Goal: Information Seeking & Learning: Learn about a topic

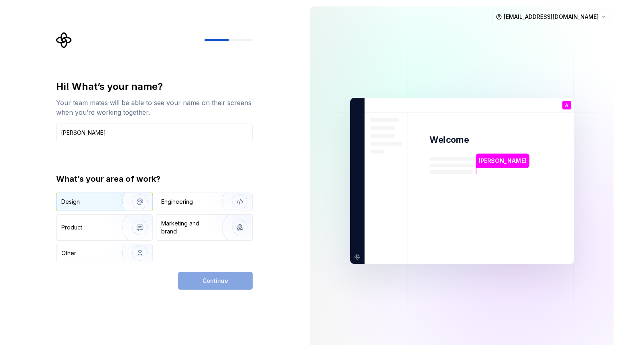
type input "[PERSON_NAME]"
click at [110, 205] on img "button" at bounding box center [134, 202] width 51 height 54
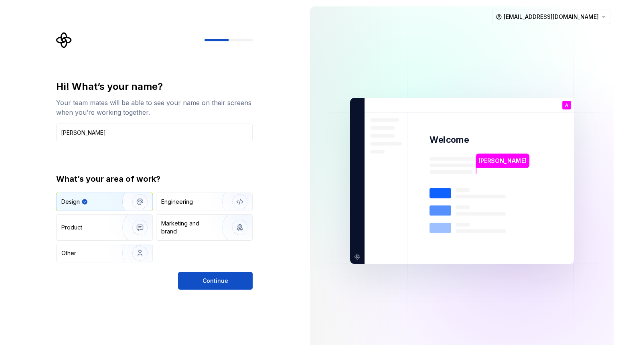
click at [201, 294] on div "Hi! What’s your name? Your team mates will be able to see your name on their sc…" at bounding box center [152, 181] width 304 height 362
click at [207, 286] on button "Continue" at bounding box center [215, 281] width 75 height 18
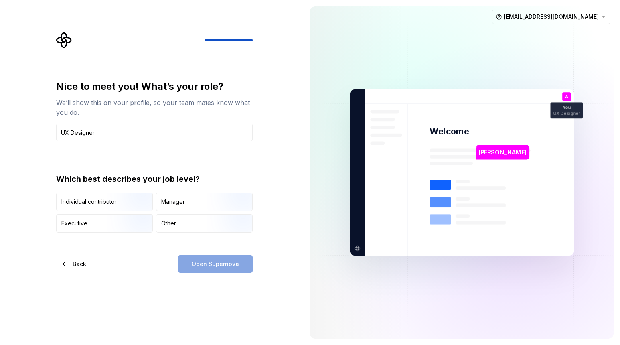
type input "UX Designer"
click at [223, 280] on div "Nice to meet you! What’s your role? We’ll show this on your profile, so your te…" at bounding box center [152, 172] width 304 height 345
click at [231, 264] on div "Open Supernova" at bounding box center [215, 264] width 75 height 18
drag, startPoint x: 213, startPoint y: 265, endPoint x: 209, endPoint y: 280, distance: 15.5
click at [213, 266] on div "Open Supernova" at bounding box center [215, 264] width 75 height 18
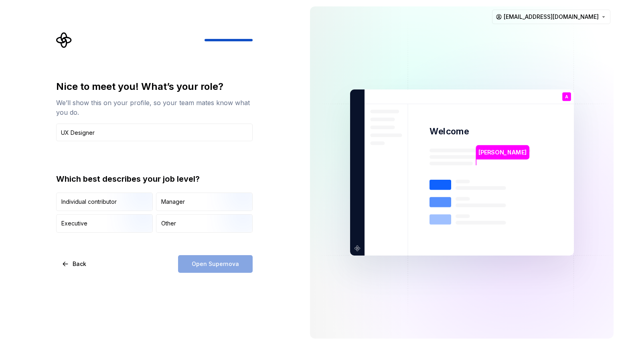
click at [205, 294] on div "Nice to meet you! What’s your role? We’ll show this on your profile, so your te…" at bounding box center [152, 172] width 304 height 345
click at [179, 222] on div "Other" at bounding box center [205, 224] width 96 height 18
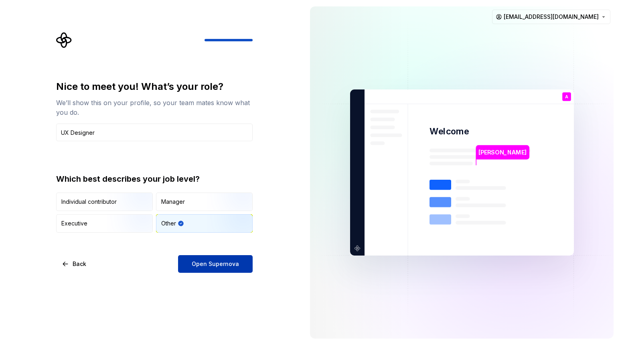
click at [203, 263] on span "Open Supernova" at bounding box center [215, 264] width 47 height 8
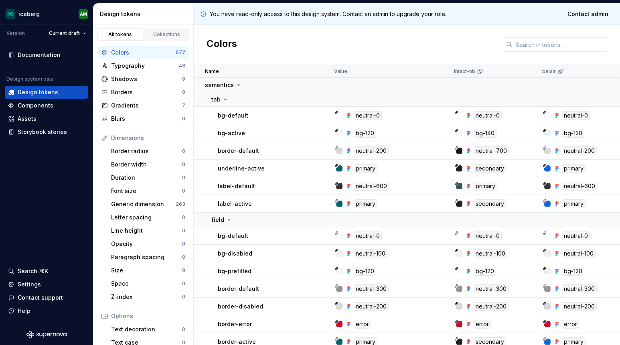
drag, startPoint x: 124, startPoint y: 154, endPoint x: 124, endPoint y: 141, distance: 12.8
click at [124, 153] on div "Border radius" at bounding box center [146, 151] width 71 height 8
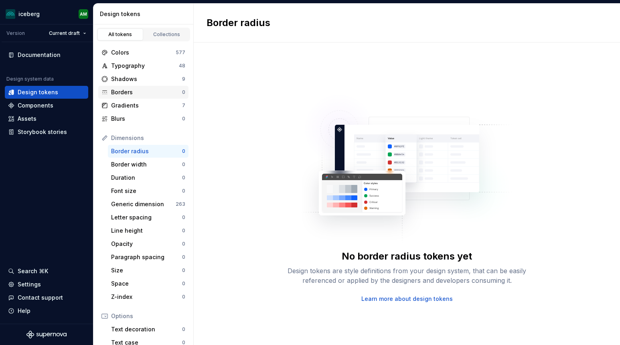
drag, startPoint x: 127, startPoint y: 96, endPoint x: 126, endPoint y: 86, distance: 10.5
click at [127, 96] on div "Borders 0" at bounding box center [143, 92] width 90 height 13
click at [126, 86] on div "Borders 0" at bounding box center [143, 92] width 90 height 13
click at [129, 79] on div "Shadows" at bounding box center [146, 79] width 71 height 8
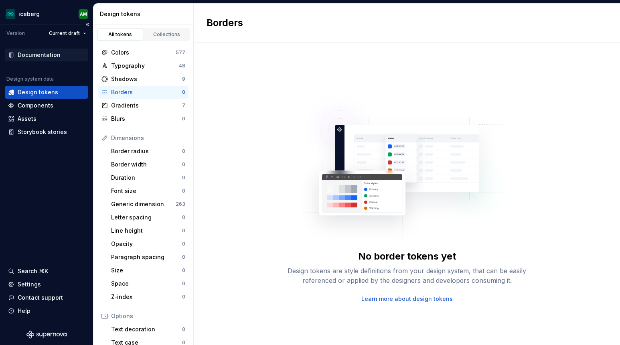
click at [39, 55] on div "Documentation" at bounding box center [39, 55] width 43 height 8
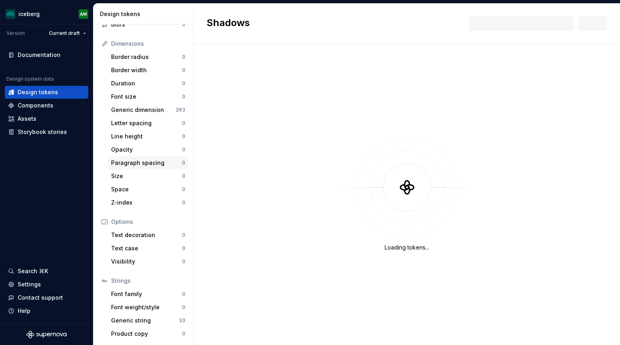
scroll to position [94, 0]
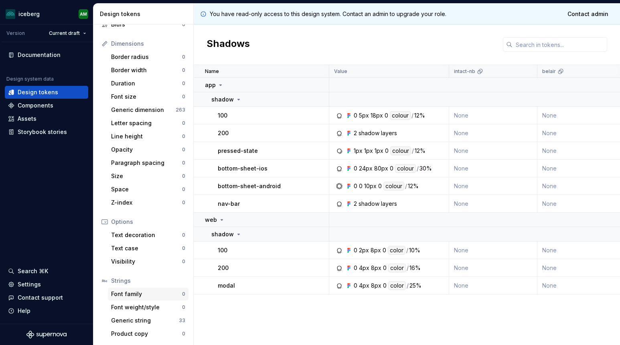
click at [128, 291] on div "Font family" at bounding box center [146, 294] width 71 height 8
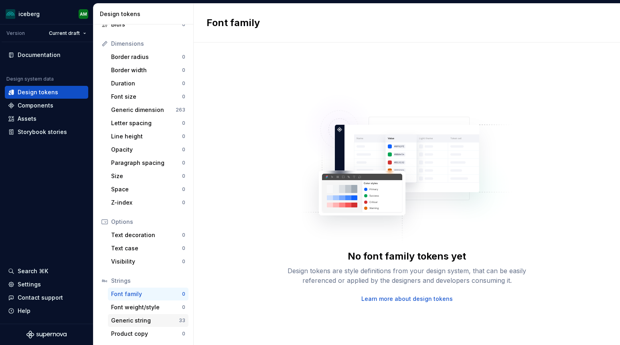
click at [133, 320] on div "Generic string" at bounding box center [145, 321] width 68 height 8
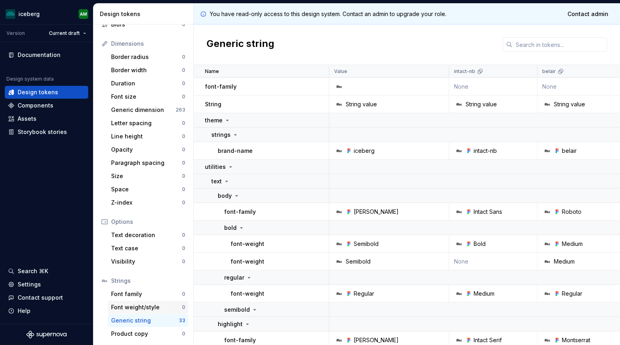
click at [137, 308] on div "Font weight/style" at bounding box center [146, 307] width 71 height 8
